Goal: Book appointment/travel/reservation

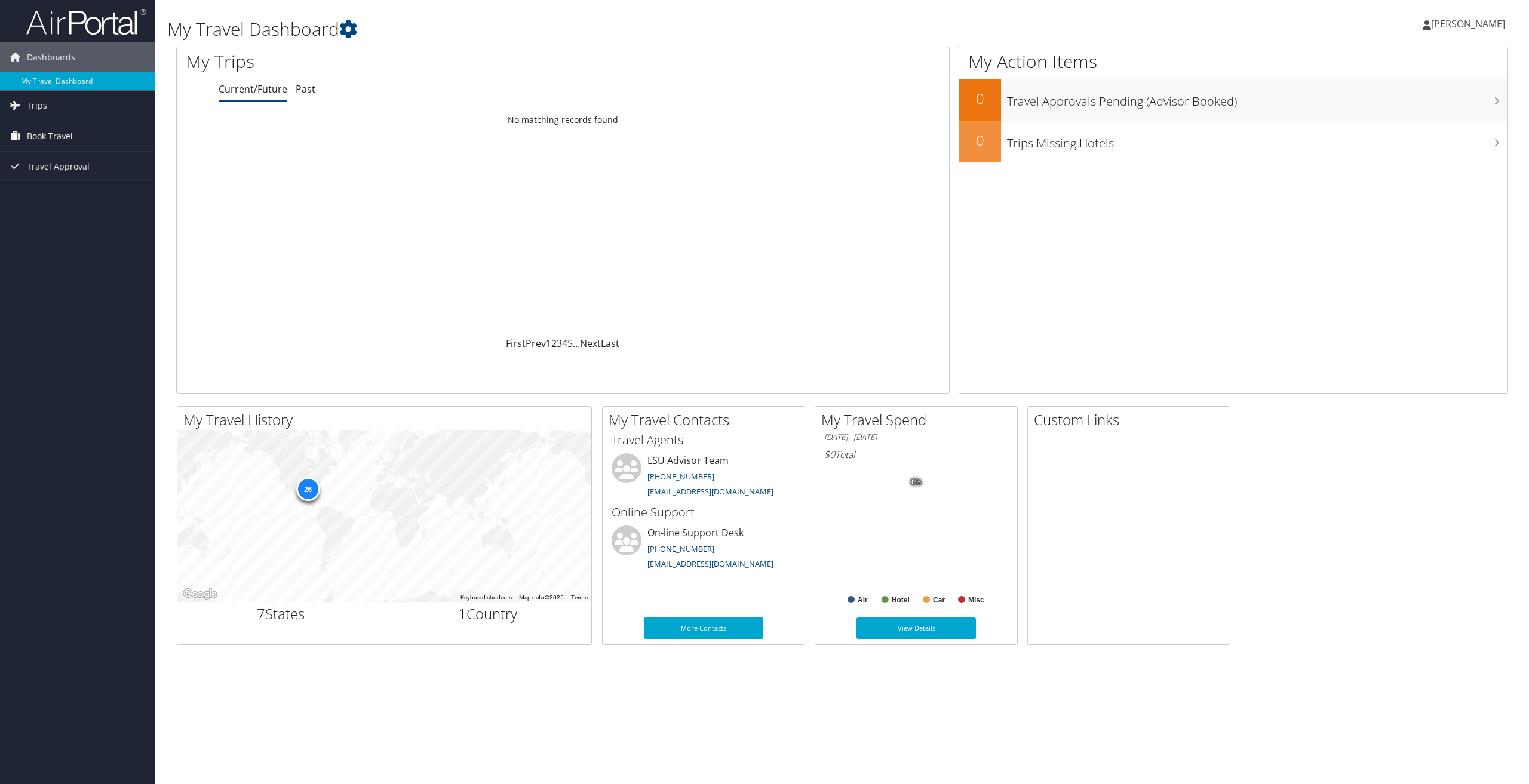
click at [52, 140] on span "Book Travel" at bounding box center [50, 136] width 46 height 30
click at [62, 156] on link "Approval Request (Beta)" at bounding box center [78, 159] width 156 height 18
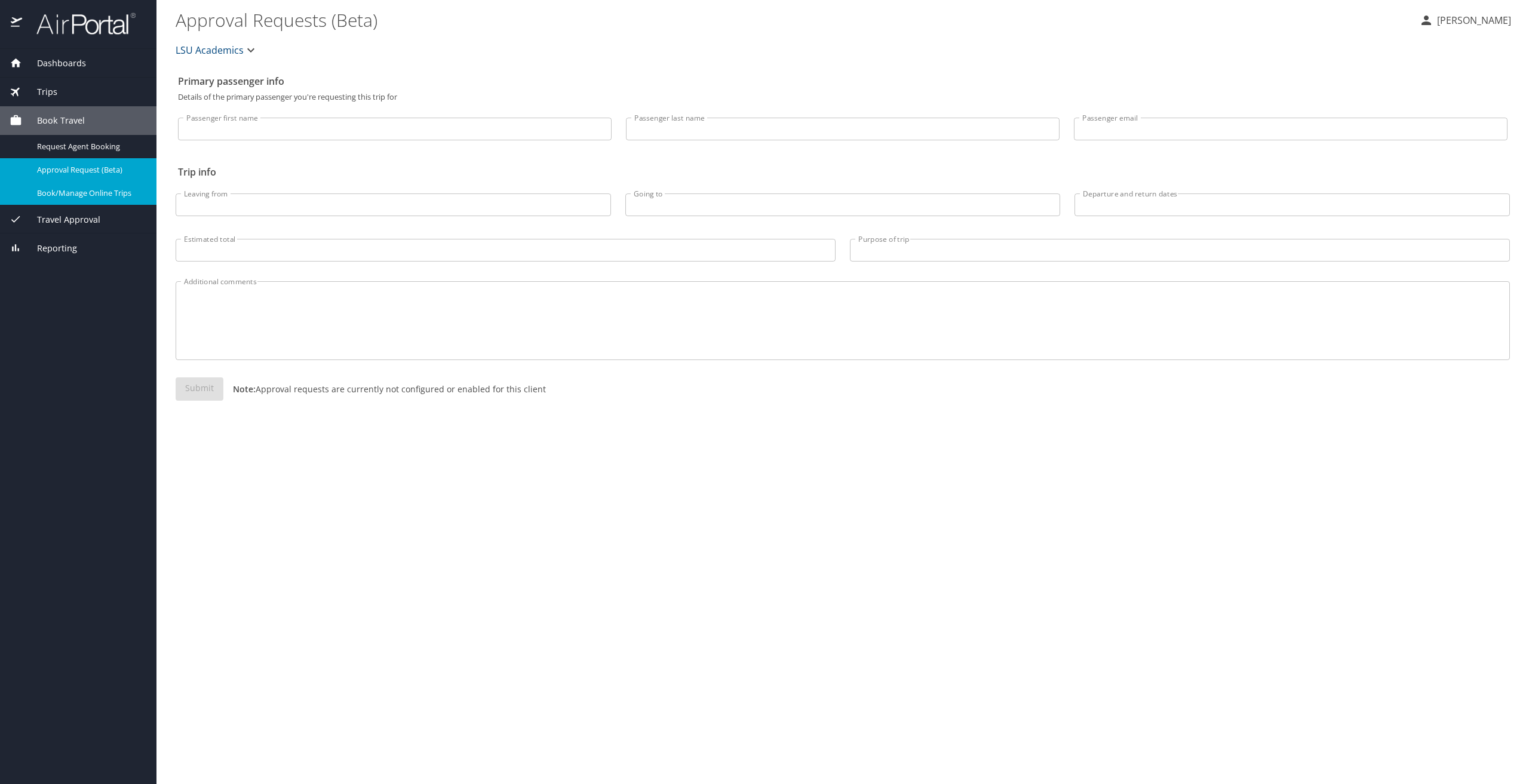
click at [101, 190] on span "Book/Manage Online Trips" at bounding box center [89, 193] width 105 height 12
click at [99, 186] on div "Book/Manage Online Trips" at bounding box center [78, 193] width 137 height 14
